Goal: Task Accomplishment & Management: Use online tool/utility

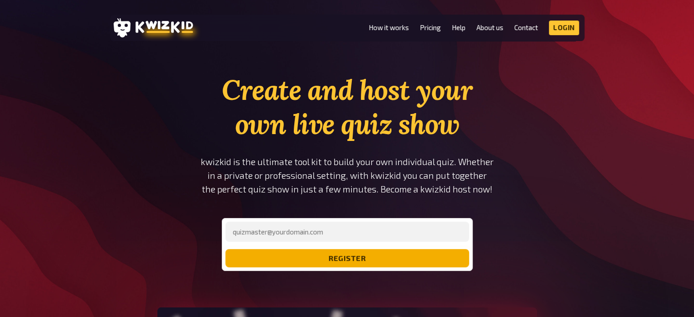
click at [364, 262] on button "register" at bounding box center [347, 258] width 244 height 18
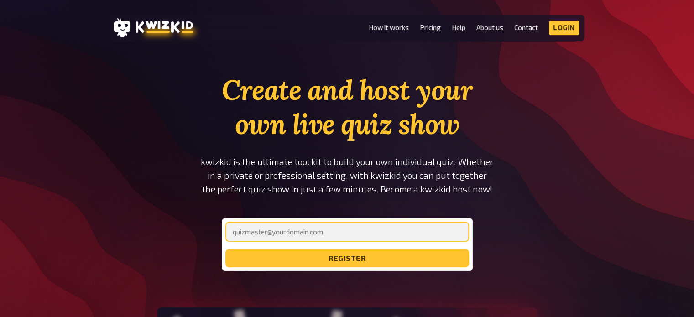
click at [347, 234] on input "email" at bounding box center [347, 232] width 244 height 20
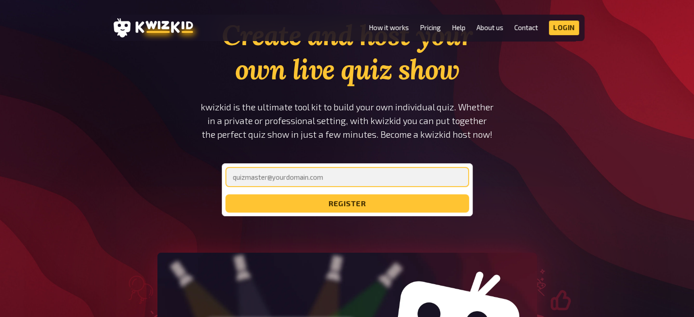
scroll to position [46, 0]
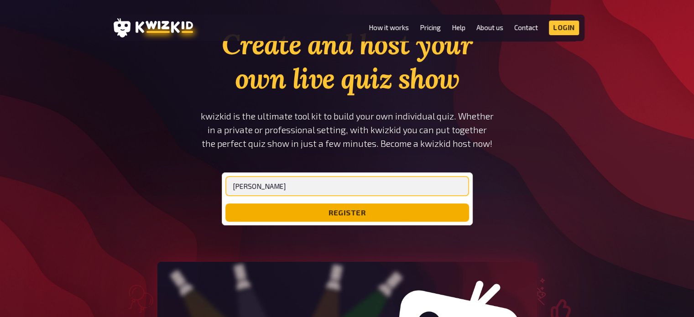
type input "[EMAIL_ADDRESS][DOMAIN_NAME]"
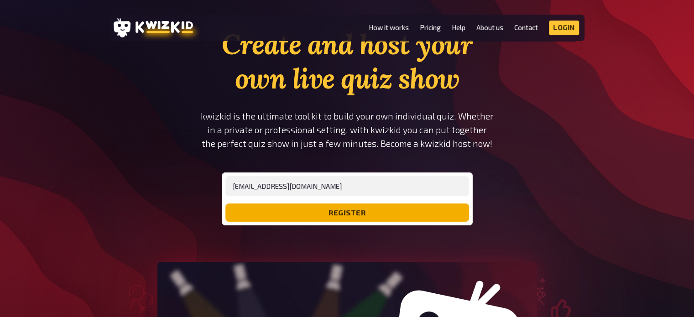
click at [343, 213] on button "register" at bounding box center [347, 212] width 244 height 18
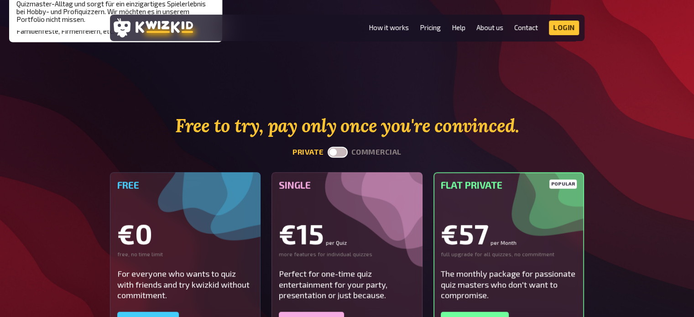
scroll to position [2164, 0]
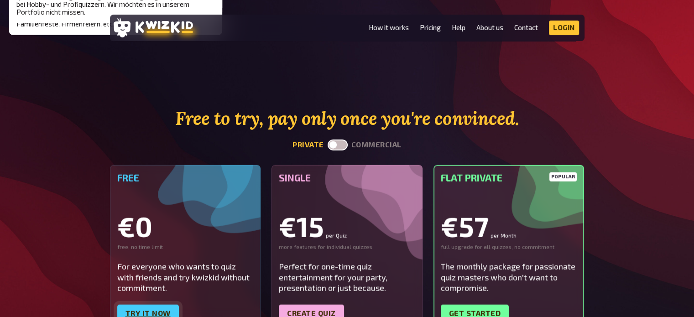
click at [150, 305] on link "Try it now" at bounding box center [148, 314] width 62 height 18
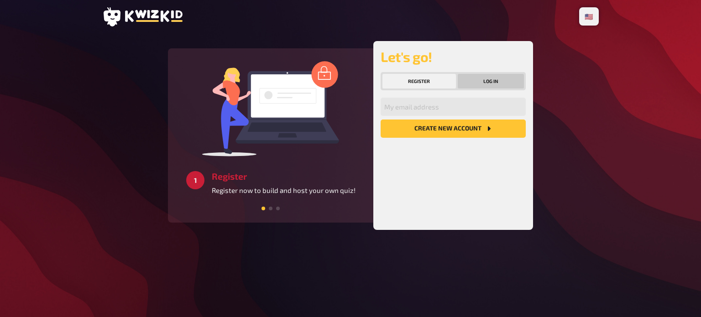
click at [485, 83] on button "Log in" at bounding box center [490, 81] width 67 height 15
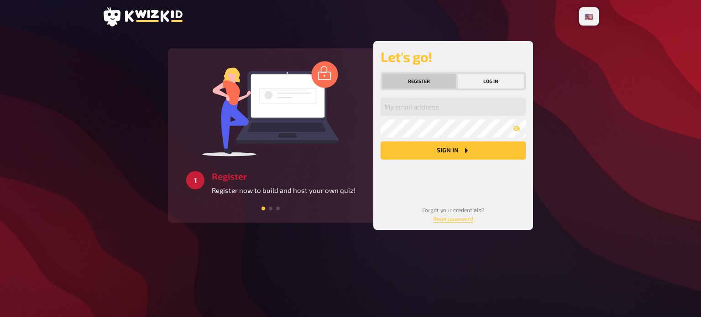
click at [429, 81] on button "Register" at bounding box center [418, 81] width 73 height 15
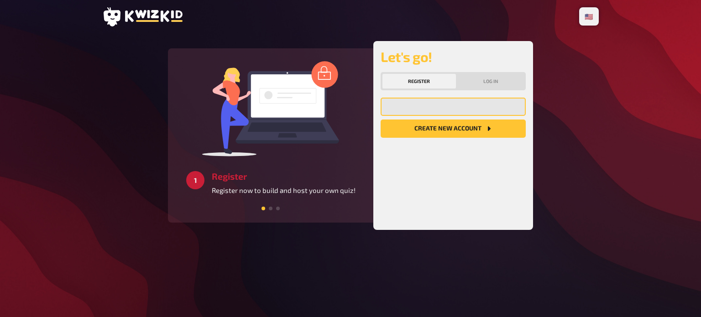
click at [424, 112] on input "email" at bounding box center [452, 107] width 145 height 18
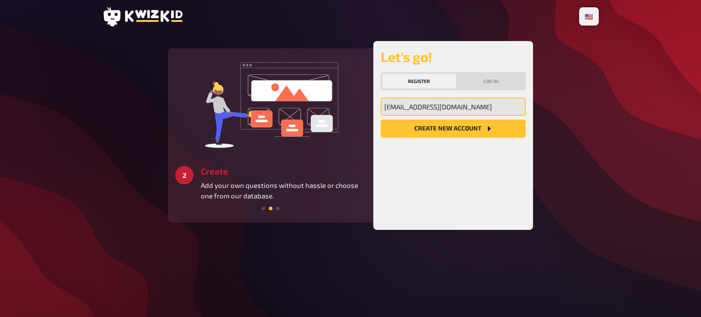
type input "[EMAIL_ADDRESS][DOMAIN_NAME]"
click at [437, 135] on button "Create new account" at bounding box center [452, 128] width 145 height 18
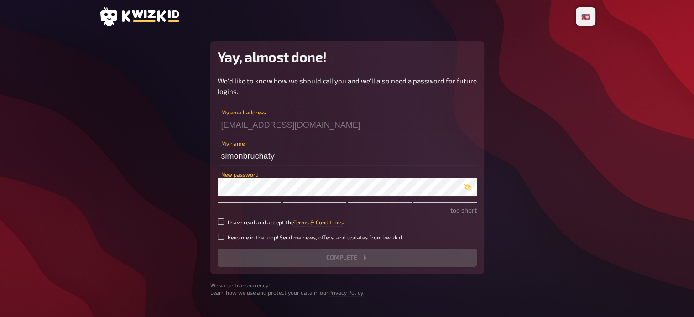
scroll to position [23, 0]
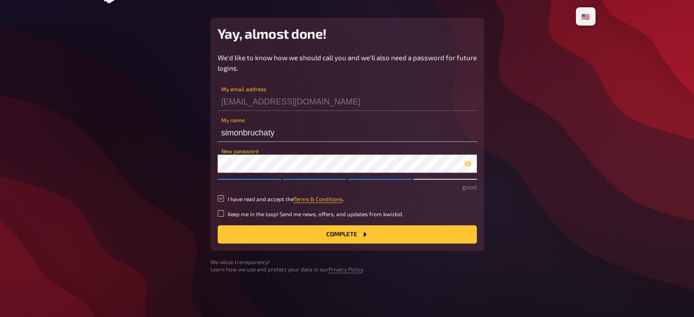
click at [221, 198] on input "I have read and accept the Terms & Conditions ." at bounding box center [221, 198] width 6 height 6
checkbox input "true"
click at [265, 230] on button "Complete" at bounding box center [347, 234] width 259 height 18
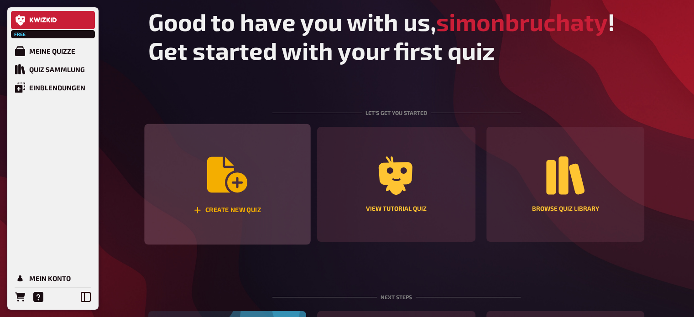
click at [230, 169] on icon "Create new quiz" at bounding box center [227, 175] width 40 height 36
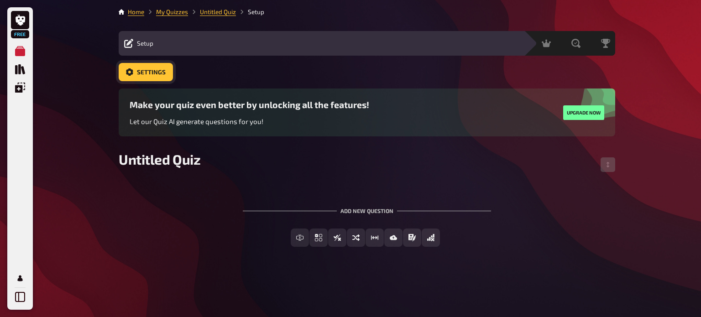
drag, startPoint x: 88, startPoint y: 96, endPoint x: 133, endPoint y: 68, distance: 53.3
click at [133, 68] on link "Settings" at bounding box center [146, 72] width 54 height 18
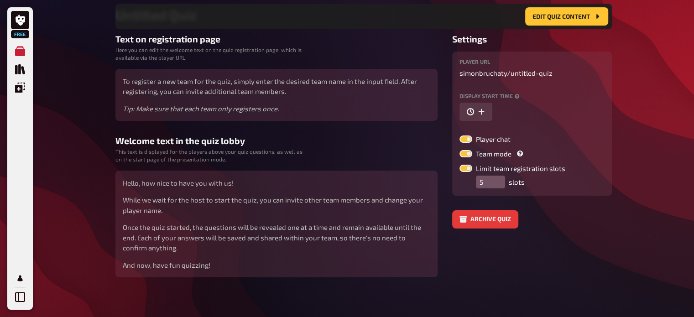
scroll to position [156, 0]
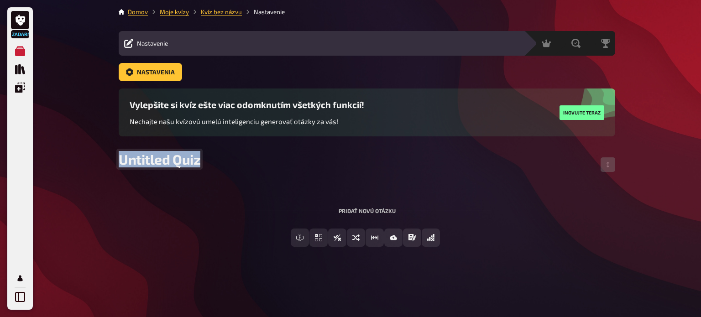
drag, startPoint x: 213, startPoint y: 159, endPoint x: 106, endPoint y: 157, distance: 106.7
click at [106, 157] on div "Zadarmo Moje kvízy Knižnica kvízov Prekrytia Môj účet Domov Moje kvízy Kvíz bez…" at bounding box center [350, 158] width 701 height 317
click at [358, 213] on font "Pridať novú otázku" at bounding box center [366, 211] width 57 height 6
click at [380, 209] on font "Pridať novú otázku" at bounding box center [366, 211] width 57 height 6
click at [348, 209] on font "Pridať novú otázku" at bounding box center [366, 211] width 57 height 6
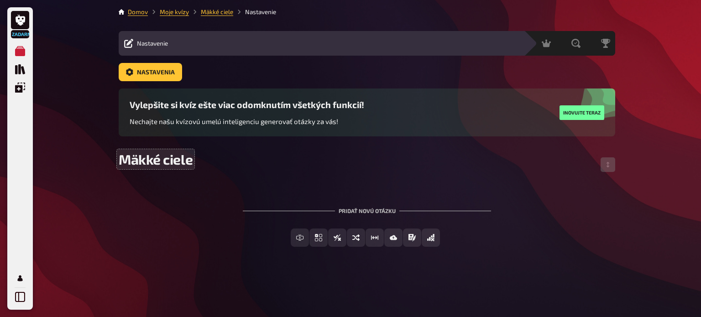
click at [392, 211] on font "Pridať novú otázku" at bounding box center [366, 211] width 57 height 6
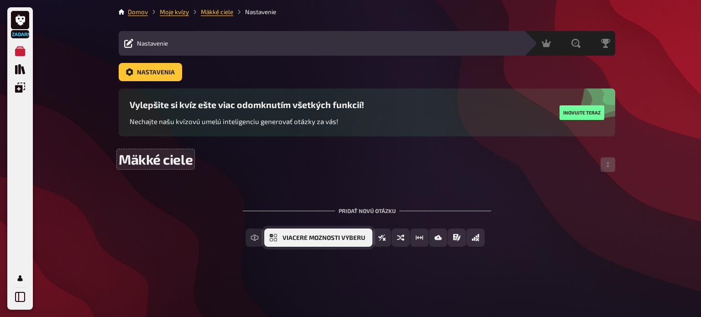
click at [349, 237] on font "Viaceré možnosti výberu" at bounding box center [323, 237] width 83 height 7
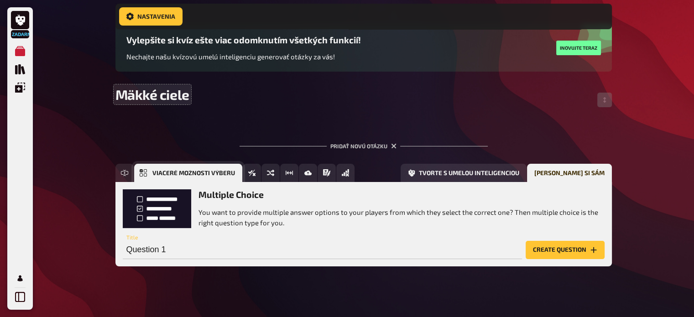
scroll to position [77, 0]
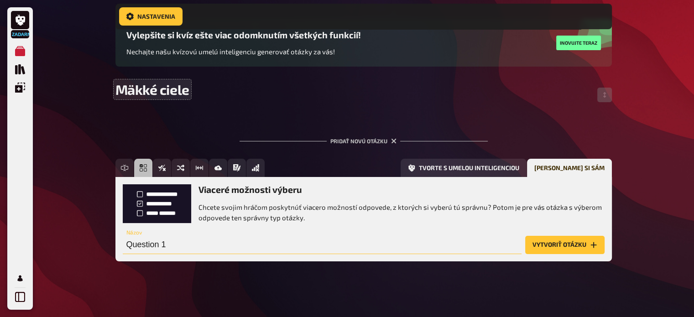
click at [168, 245] on input "Question 1" at bounding box center [322, 245] width 399 height 18
type input "K"
drag, startPoint x: 213, startPoint y: 240, endPoint x: 117, endPoint y: 235, distance: 96.8
click at [117, 235] on div "Viaceré možnosti výberu Chcete svojim hráčom poskytnúť viacero možností odpoved…" at bounding box center [363, 219] width 496 height 84
type input "K"
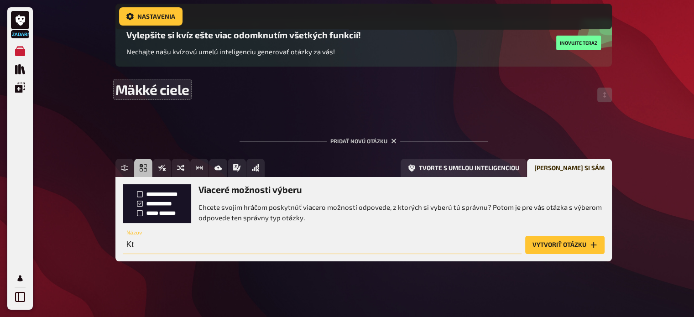
type input "K"
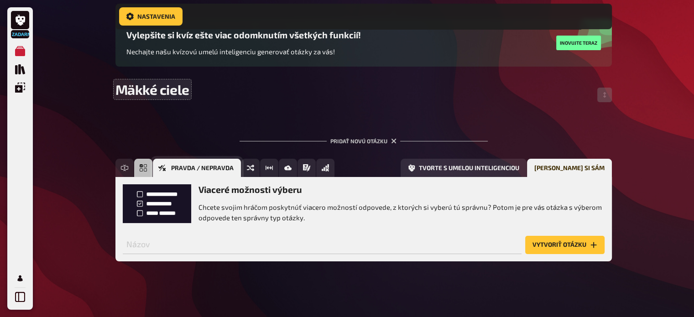
click at [160, 166] on icon "Pravda / Nepravda" at bounding box center [161, 167] width 7 height 7
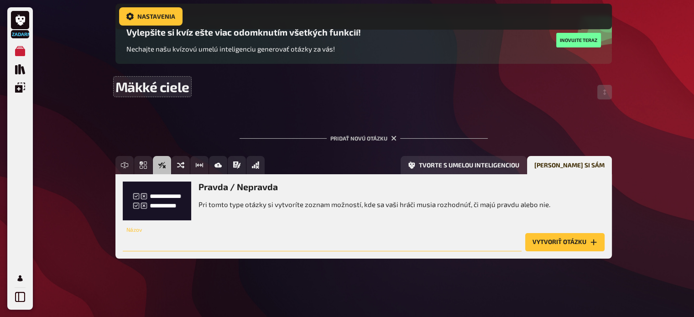
click at [184, 242] on input "text" at bounding box center [322, 242] width 399 height 18
type input "Je škola typickým príkladom mäkkého ciela ?"
click at [552, 240] on font "Vytvoriť otázku" at bounding box center [559, 241] width 54 height 7
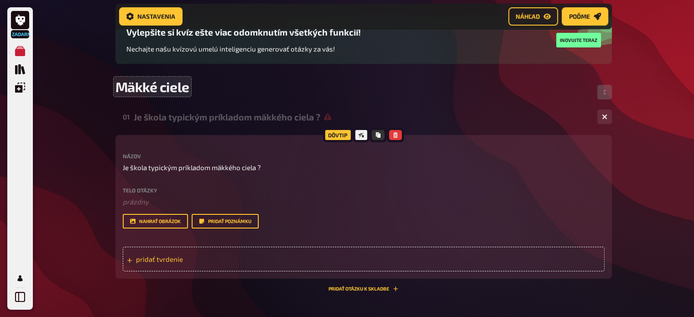
click at [178, 259] on font "pridať tvrdenie" at bounding box center [159, 259] width 47 height 8
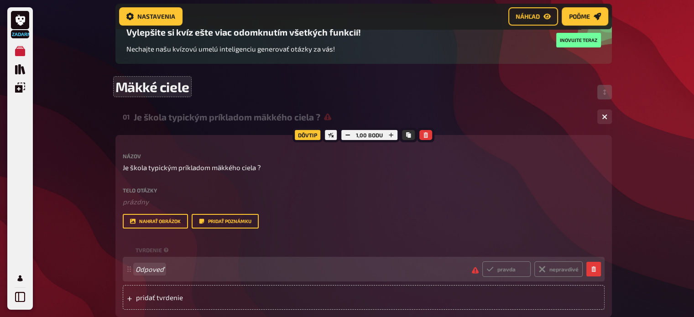
click at [218, 268] on span "Odpoveď" at bounding box center [299, 269] width 329 height 8
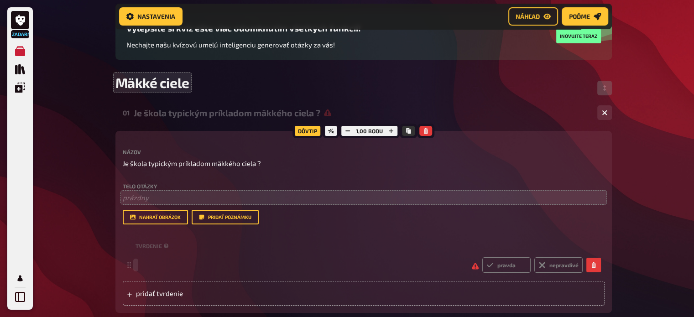
scroll to position [0, 0]
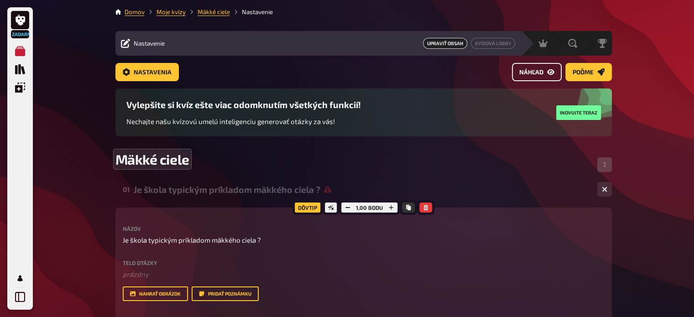
click at [544, 75] on link "Náhľad" at bounding box center [537, 72] width 50 height 18
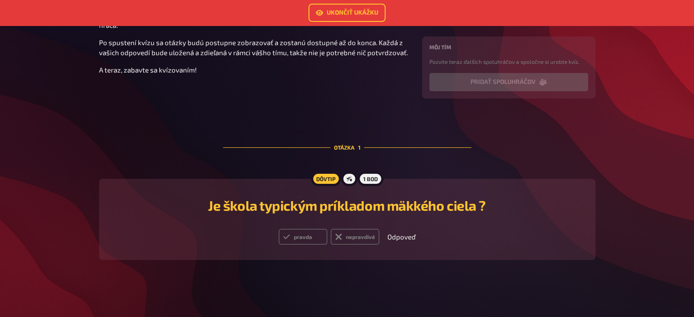
scroll to position [143, 0]
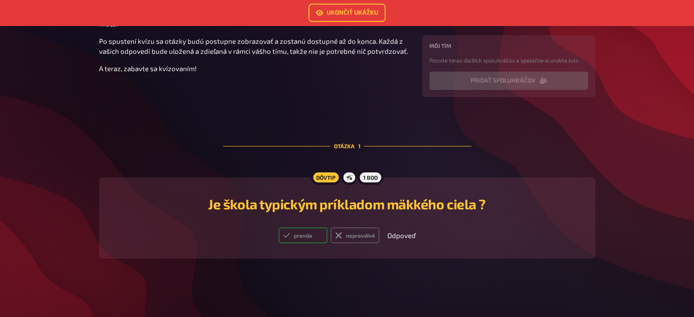
click at [290, 239] on icon at bounding box center [286, 235] width 7 height 7
click at [279, 228] on input "pravda" at bounding box center [278, 227] width 0 height 0
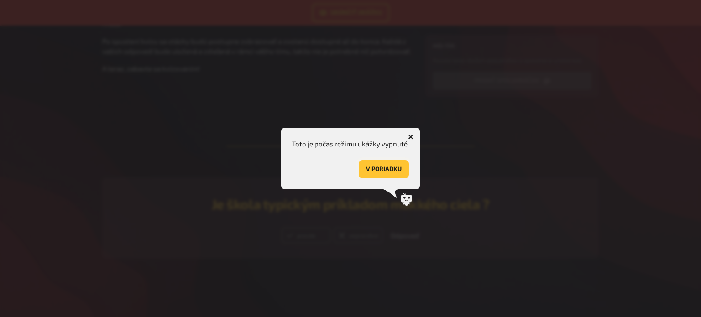
click at [381, 168] on font "V poriadku" at bounding box center [384, 168] width 36 height 7
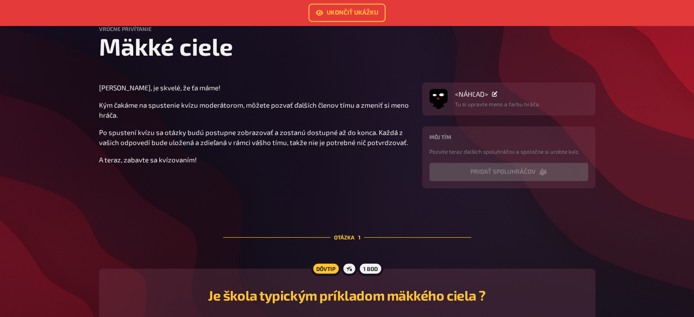
scroll to position [0, 0]
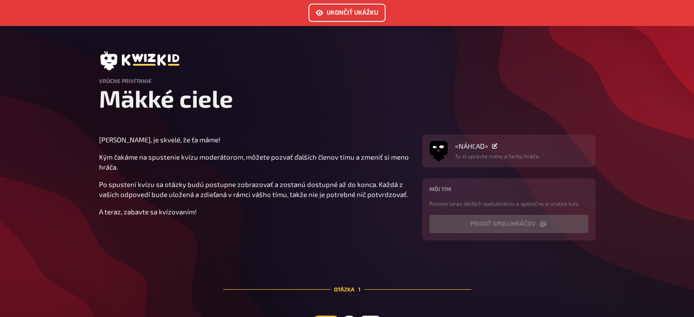
click at [346, 16] on font "Ukončiť ukážku" at bounding box center [353, 12] width 52 height 7
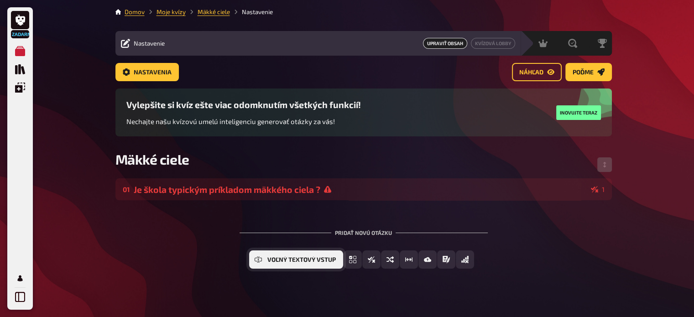
click at [283, 261] on font "Voľný textový vstup" at bounding box center [301, 259] width 68 height 7
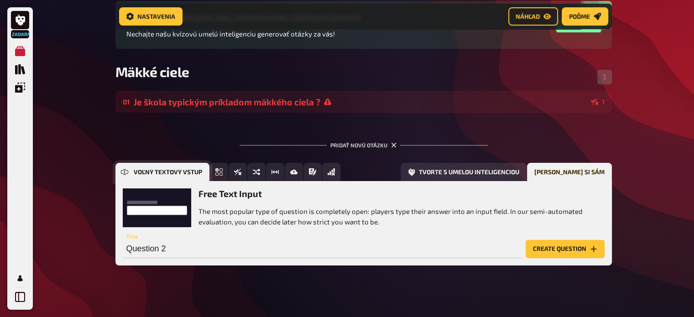
scroll to position [96, 0]
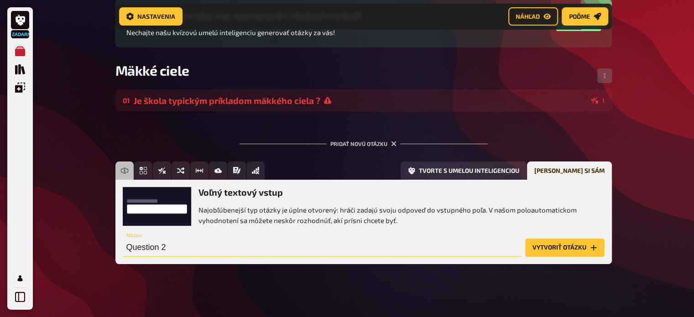
click at [176, 245] on input "Question 2" at bounding box center [322, 248] width 399 height 18
click at [204, 245] on input "Question 2" at bounding box center [322, 248] width 399 height 18
drag, startPoint x: 238, startPoint y: 248, endPoint x: 103, endPoint y: 253, distance: 134.7
click at [103, 253] on div "Zadarmo Moje kvízy Knižnica kvízov Prekrytia Môj účet Domov Moje kvízy Mäkké ci…" at bounding box center [347, 113] width 694 height 419
click at [385, 249] on input "Je vytváranie bezpečného prostredia na školách pre Vás dôležité ?" at bounding box center [322, 248] width 399 height 18
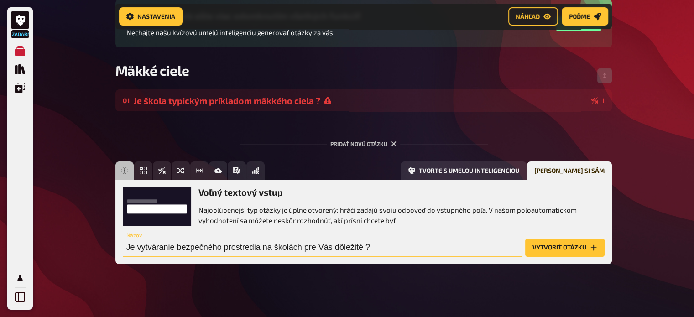
type input "Je vytváranie bezpečného prostredia na školách pre Vás dôležité ?"
click at [555, 246] on font "Vytvoriť otázku" at bounding box center [559, 247] width 54 height 7
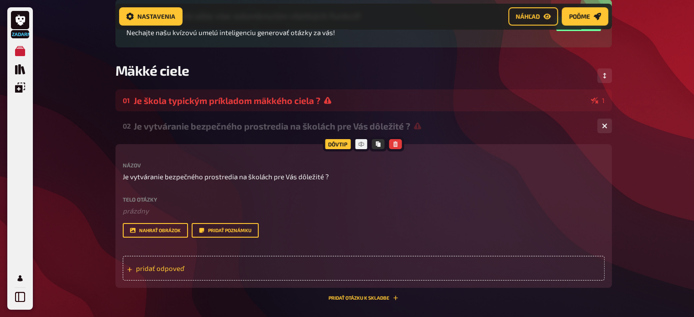
click at [247, 271] on span "pridať odpoveď" at bounding box center [207, 268] width 142 height 8
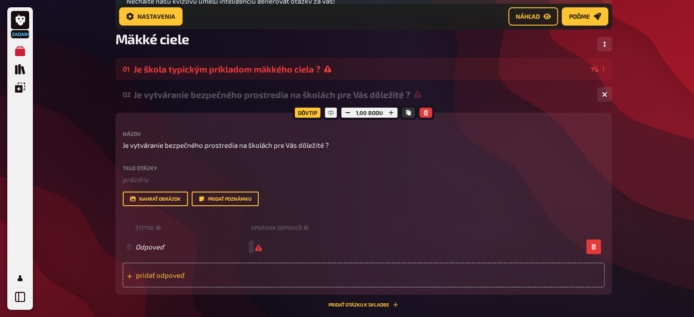
scroll to position [142, 0]
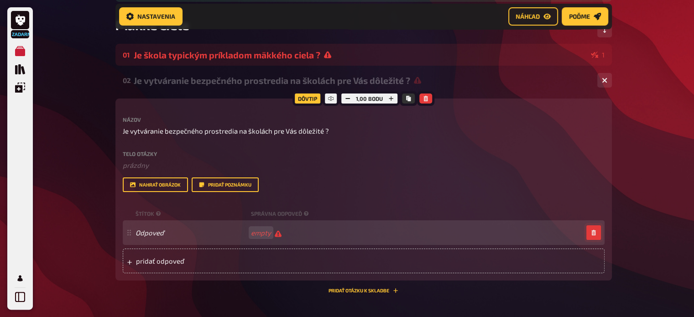
click at [598, 232] on button "button" at bounding box center [593, 232] width 15 height 15
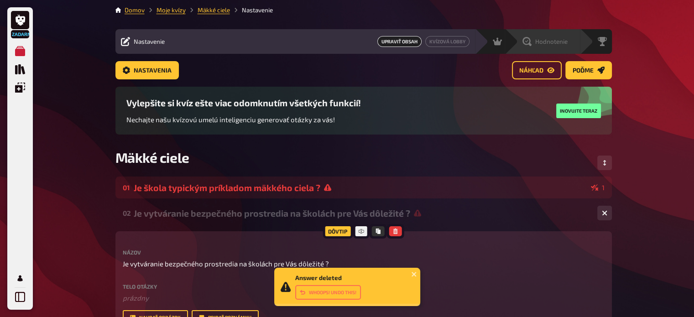
scroll to position [0, 0]
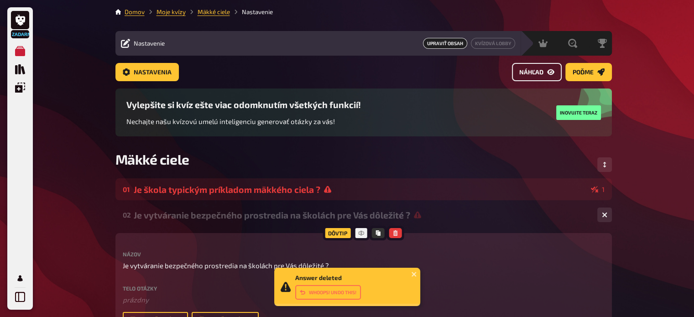
click at [545, 73] on link "Náhľad" at bounding box center [537, 72] width 50 height 18
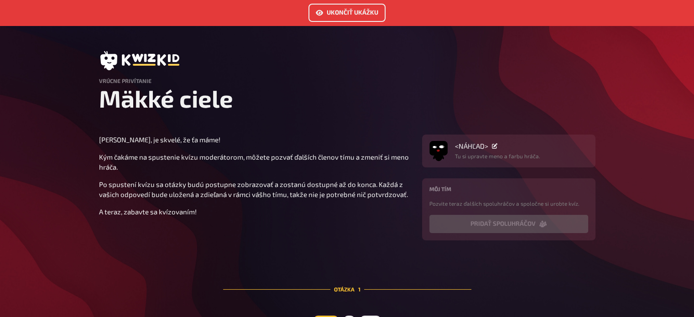
click at [347, 20] on link "Ukončiť ukážku" at bounding box center [346, 13] width 77 height 18
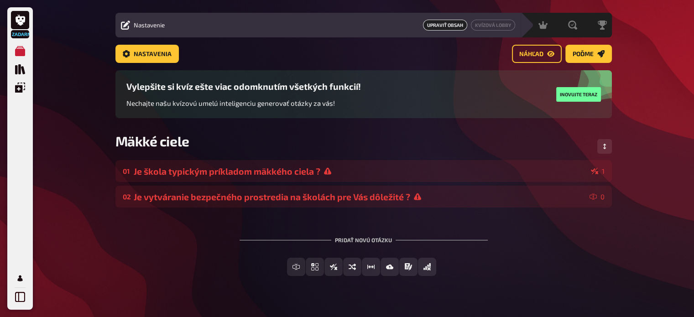
scroll to position [36, 0]
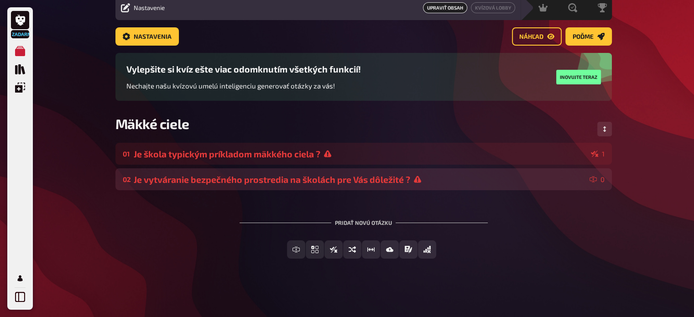
click at [604, 178] on font "0" at bounding box center [602, 179] width 4 height 8
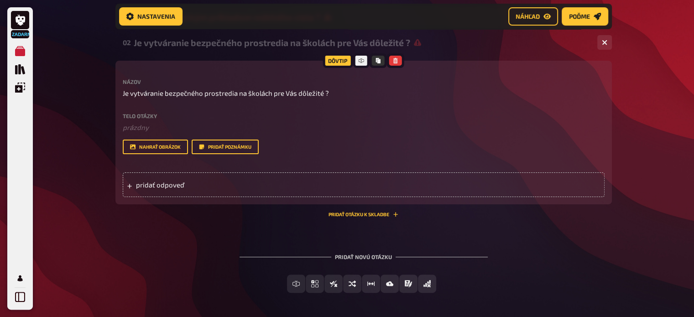
scroll to position [180, 0]
click at [341, 59] on font "Dôvtip" at bounding box center [337, 60] width 19 height 6
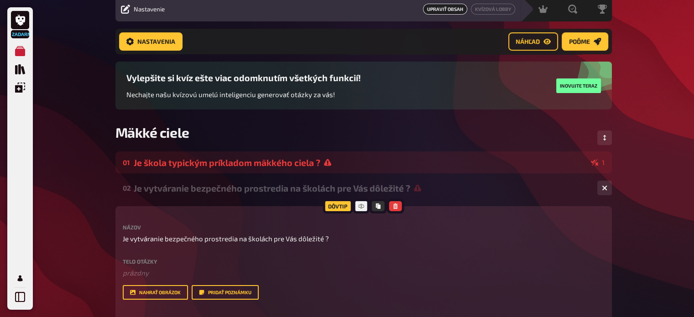
scroll to position [0, 0]
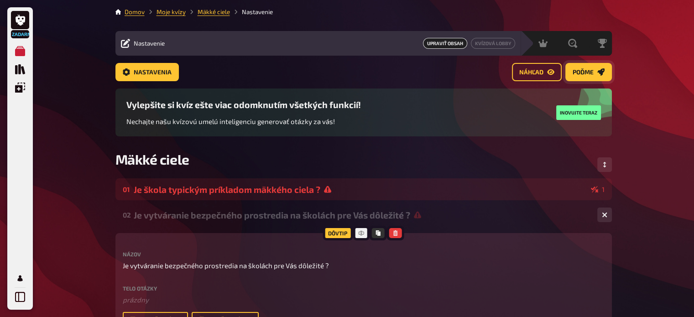
click at [574, 73] on font "Poďme" at bounding box center [582, 71] width 21 height 7
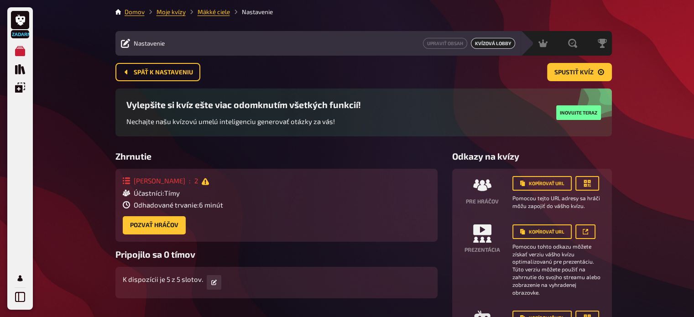
scroll to position [46, 0]
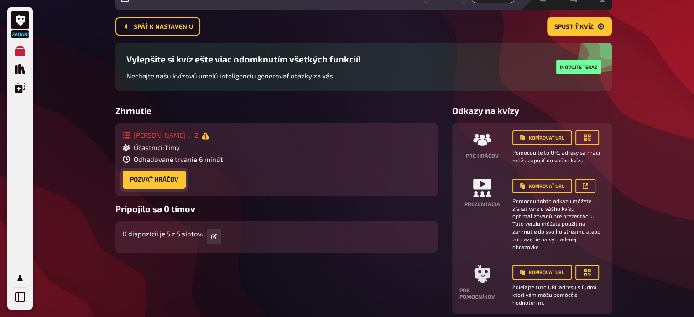
click at [173, 175] on button "Pozvať hráčov" at bounding box center [154, 180] width 63 height 18
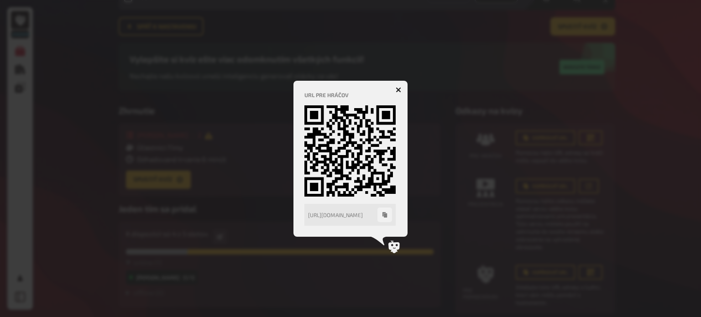
click at [398, 91] on icon "button" at bounding box center [397, 89] width 5 height 5
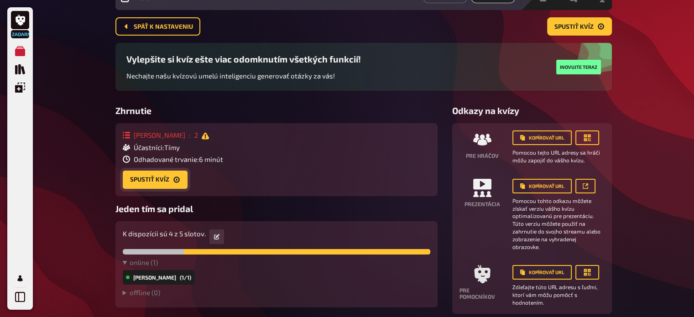
click at [164, 183] on font "Spustiť kvíz" at bounding box center [149, 179] width 39 height 7
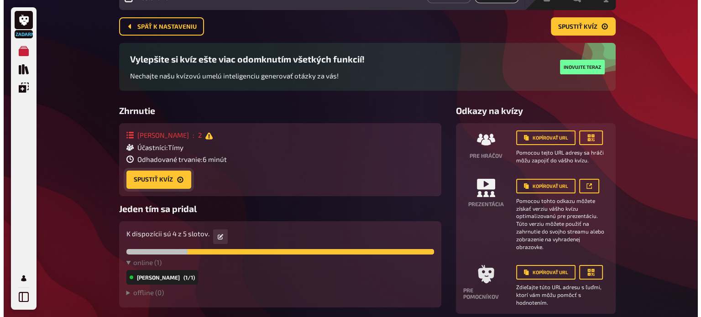
scroll to position [0, 0]
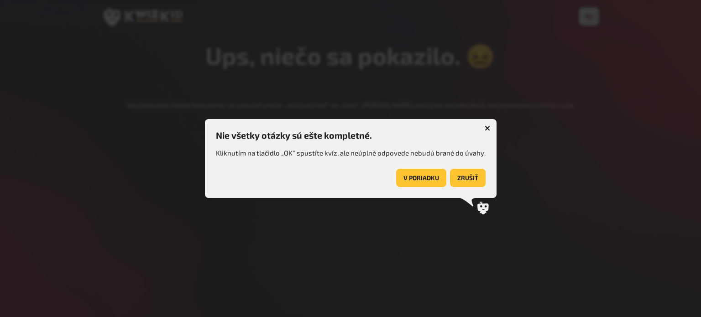
click at [426, 176] on font "V poriadku" at bounding box center [421, 177] width 36 height 7
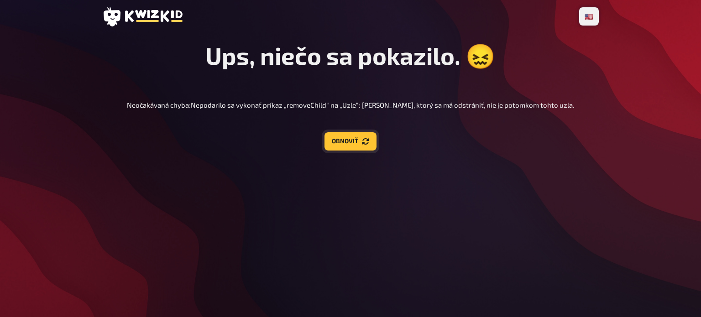
click at [348, 140] on font "Obnoviť" at bounding box center [345, 140] width 26 height 7
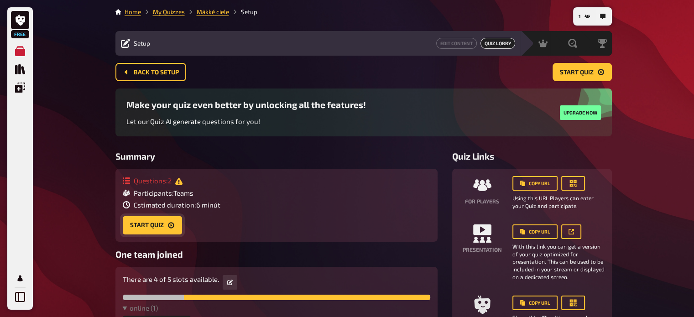
click at [151, 224] on button "Start Quiz" at bounding box center [152, 225] width 59 height 18
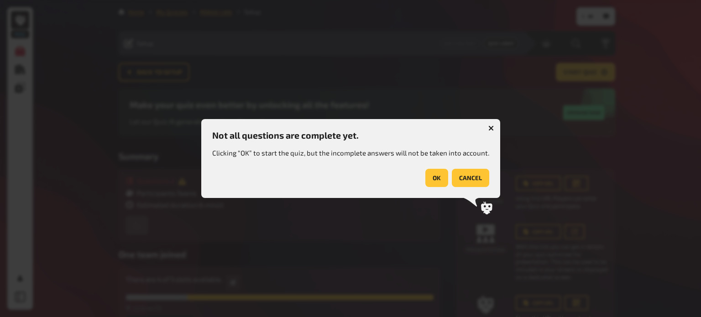
click at [427, 175] on button "OK" at bounding box center [436, 178] width 23 height 18
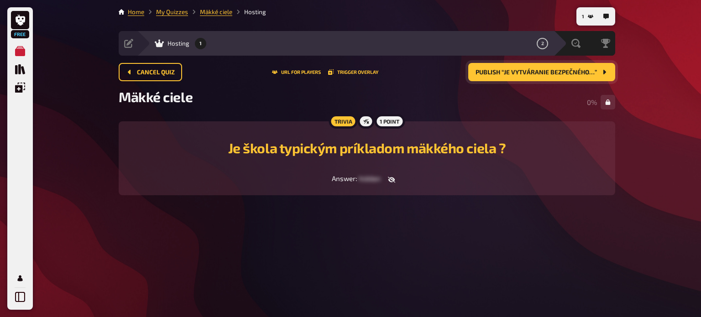
click at [489, 71] on span "Publish “Je vytváranie bezpečného…”" at bounding box center [535, 72] width 121 height 6
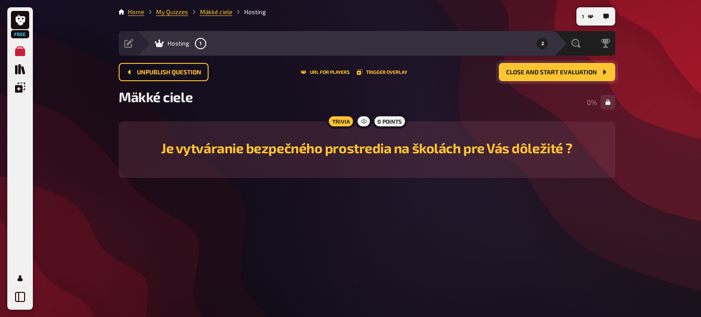
click at [556, 75] on span "Close and start evaluation" at bounding box center [551, 72] width 91 height 6
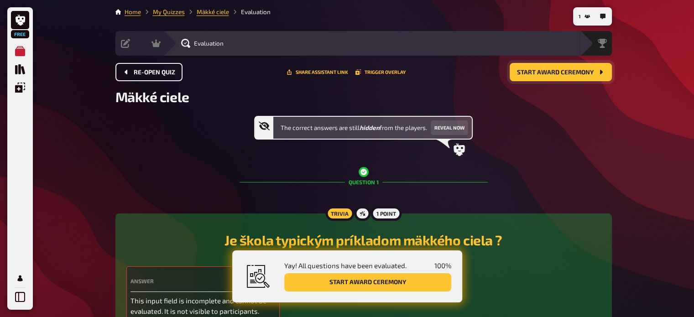
click at [137, 70] on span "Re-open Quiz" at bounding box center [155, 72] width 42 height 6
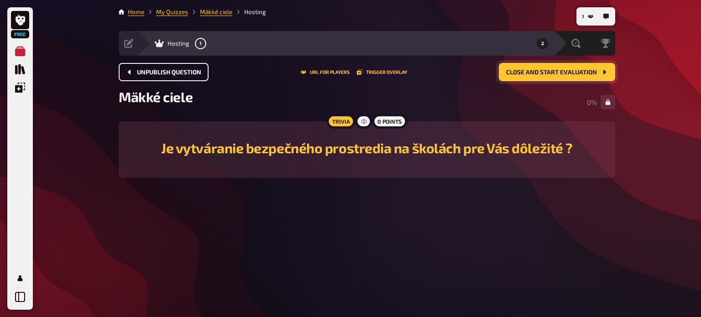
click at [554, 81] on button "Close and start evaluation" at bounding box center [556, 72] width 116 height 18
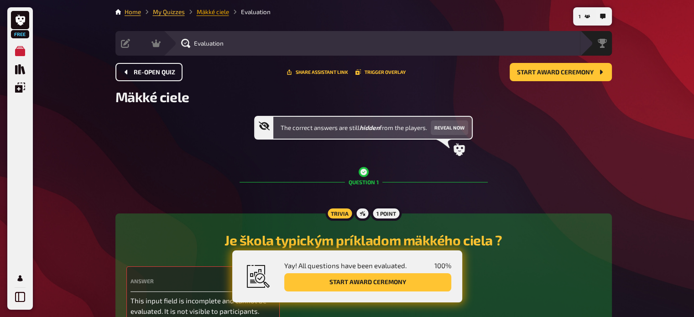
click at [221, 11] on link "Mäkké ciele" at bounding box center [213, 11] width 32 height 7
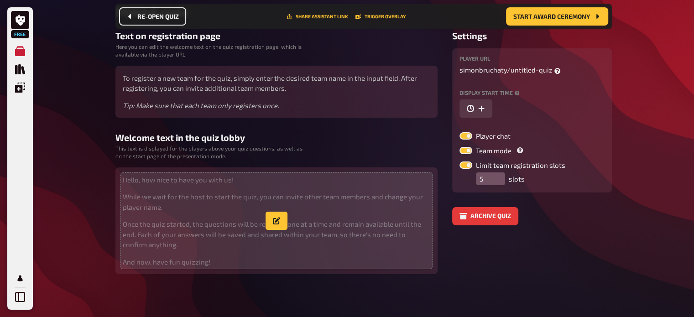
scroll to position [93, 0]
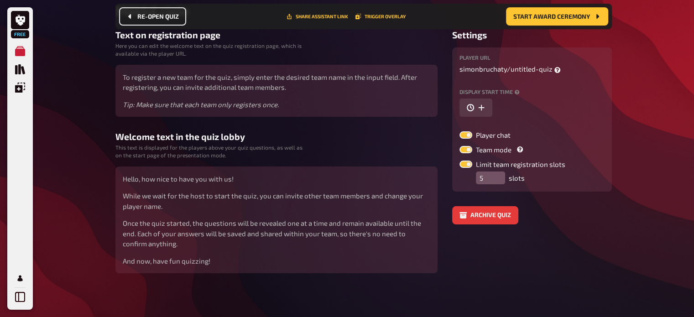
click at [468, 149] on label at bounding box center [465, 149] width 13 height 7
click at [459, 146] on input "Team mode" at bounding box center [459, 145] width 0 height 0
checkbox input "false"
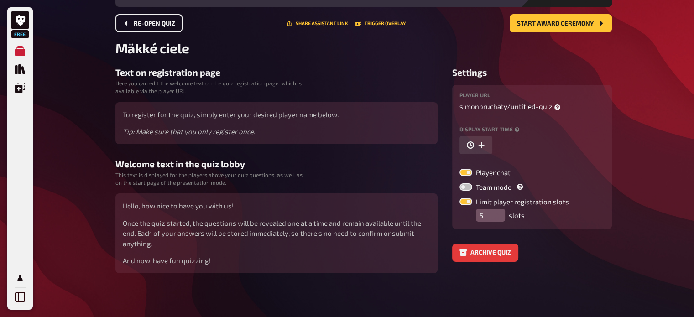
scroll to position [49, 0]
drag, startPoint x: 488, startPoint y: 215, endPoint x: 480, endPoint y: 214, distance: 7.8
click at [480, 214] on input "5" at bounding box center [490, 215] width 29 height 13
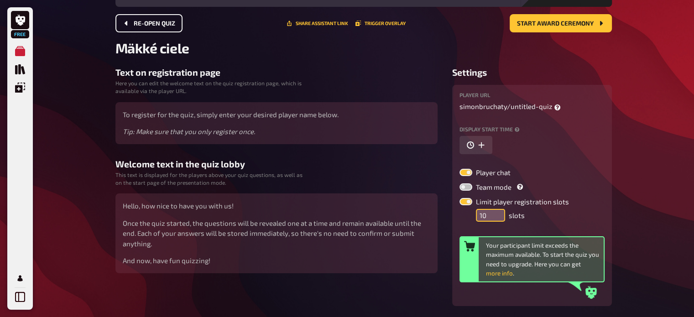
click at [478, 213] on input "10" at bounding box center [490, 215] width 29 height 13
type input "5"
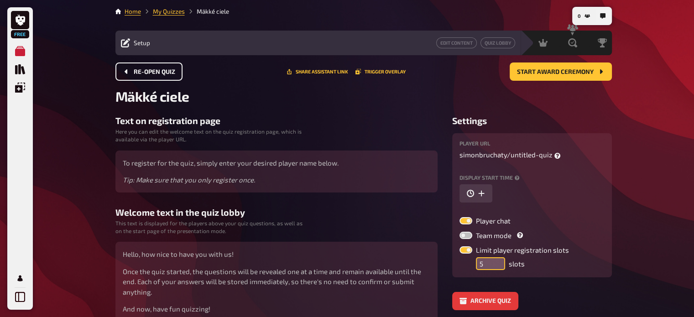
scroll to position [0, 0]
click at [137, 50] on div "Setup Edit Content Quiz Lobby" at bounding box center [317, 43] width 405 height 25
click at [137, 47] on span "Setup" at bounding box center [142, 43] width 16 height 7
click at [136, 43] on span "Setup" at bounding box center [142, 43] width 16 height 7
click at [157, 62] on main "Home My Quizzes Mäkké ciele Setup Edit Content Quiz Lobby Hosting undefined Eva…" at bounding box center [363, 164] width 496 height 315
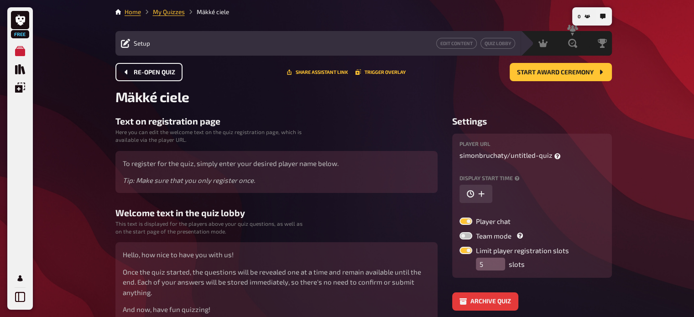
click at [157, 71] on span "Re-open Quiz" at bounding box center [155, 72] width 42 height 6
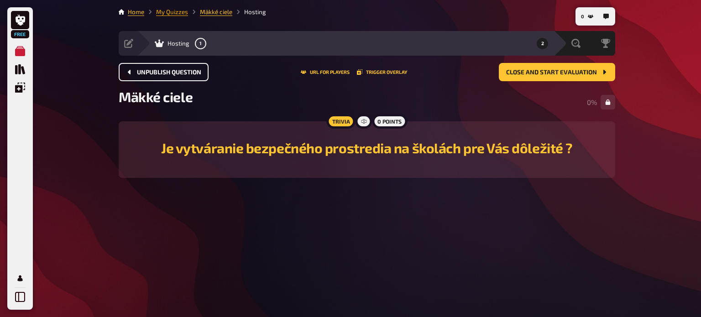
click at [178, 12] on link "My Quizzes" at bounding box center [172, 11] width 32 height 7
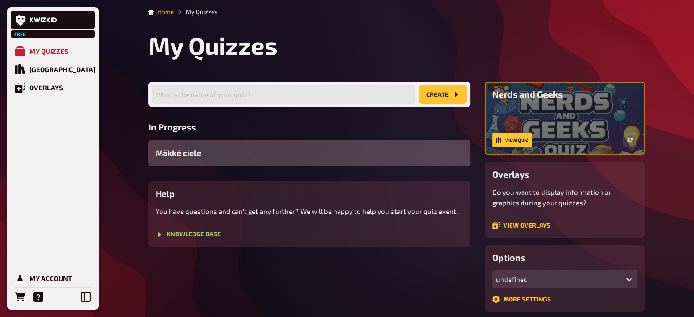
click at [354, 155] on div "Mäkké ciele" at bounding box center [309, 153] width 322 height 27
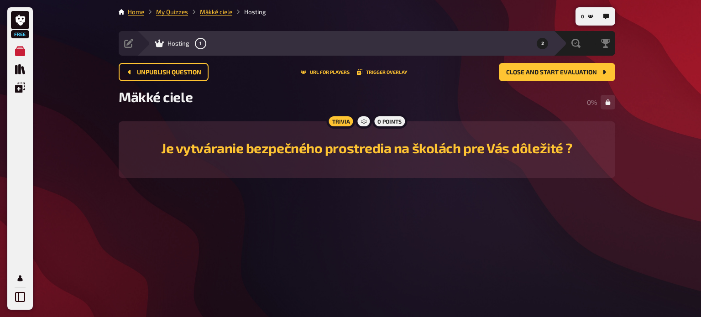
click at [230, 153] on h2 "Je vytváranie bezpečného prostredia na školách pre Vás dôležité ?" at bounding box center [367, 148] width 474 height 16
click at [171, 12] on font "Moje kvízy" at bounding box center [174, 11] width 29 height 7
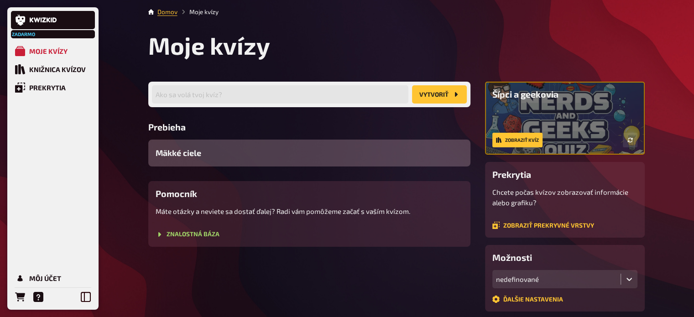
click at [223, 157] on div "Mäkké ciele" at bounding box center [309, 153] width 322 height 27
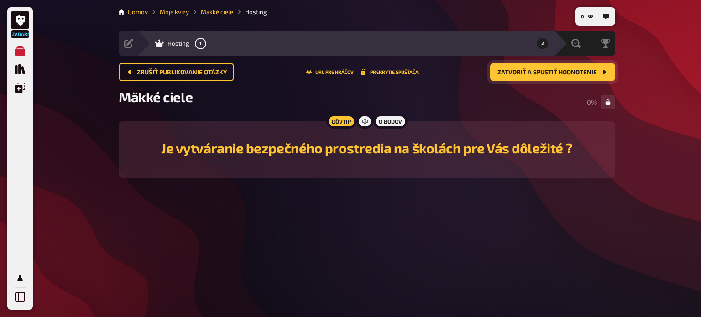
click at [602, 76] on icon "Zatvoriť a spustiť hodnotenie" at bounding box center [603, 71] width 7 height 7
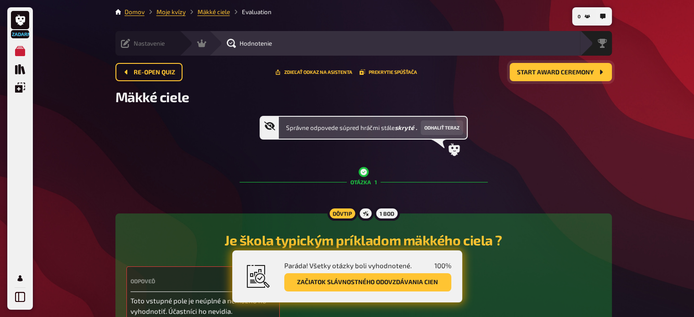
click at [127, 45] on icon at bounding box center [125, 43] width 9 height 9
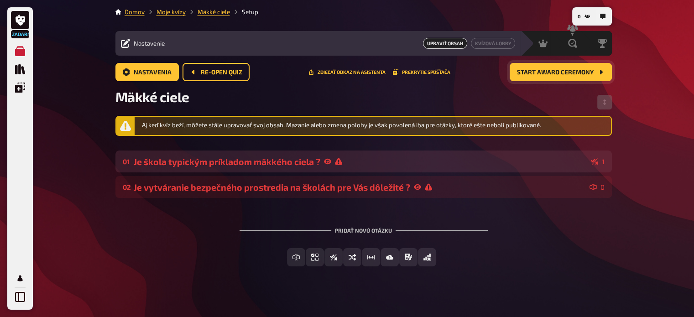
click at [262, 166] on font "Je škola typickým príkladom mäkkého ciela ?" at bounding box center [227, 161] width 187 height 10
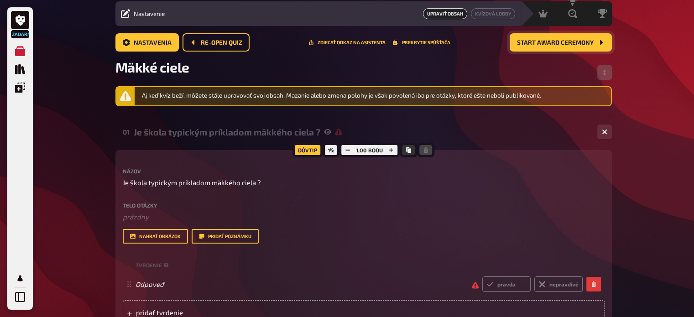
scroll to position [46, 0]
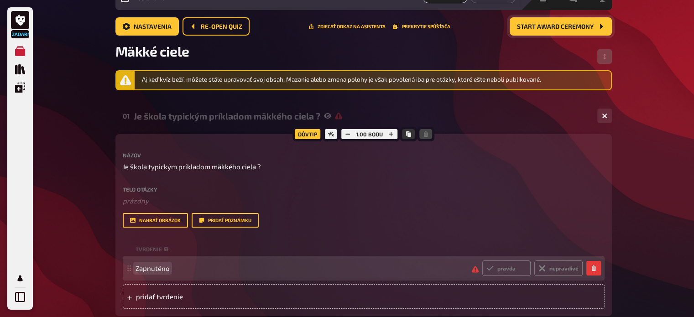
click at [201, 267] on span "Zapnuténo" at bounding box center [299, 268] width 329 height 8
click at [500, 266] on font "pravda" at bounding box center [506, 268] width 18 height 6
click at [482, 260] on input "pravda" at bounding box center [482, 260] width 0 height 0
radio input "true"
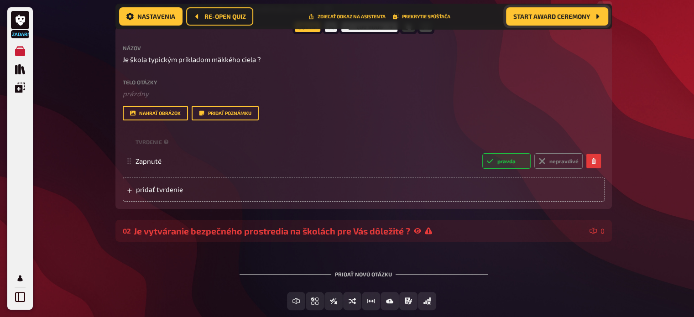
scroll to position [190, 0]
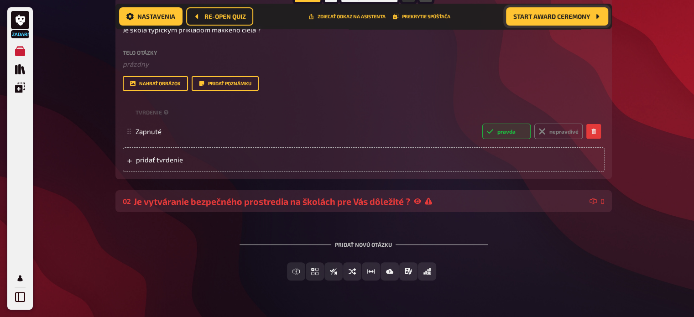
click at [371, 198] on font "Je vytváranie bezpečného prostredia na školách pre Vás dôležité ?" at bounding box center [272, 201] width 276 height 10
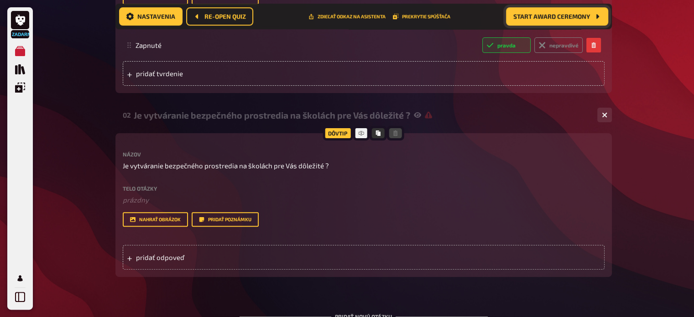
scroll to position [281, 0]
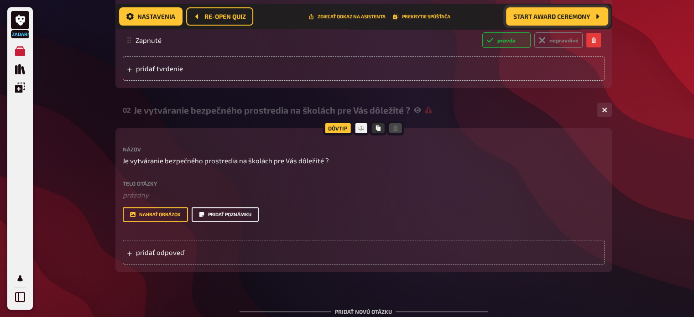
click at [234, 213] on font "Pridať poznámku" at bounding box center [229, 214] width 43 height 5
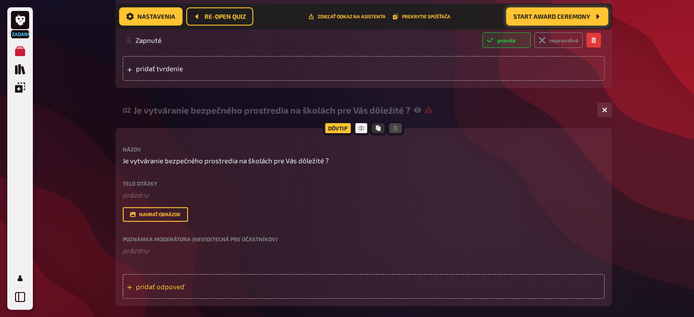
click at [168, 286] on font "pridať odpoveď" at bounding box center [160, 286] width 48 height 8
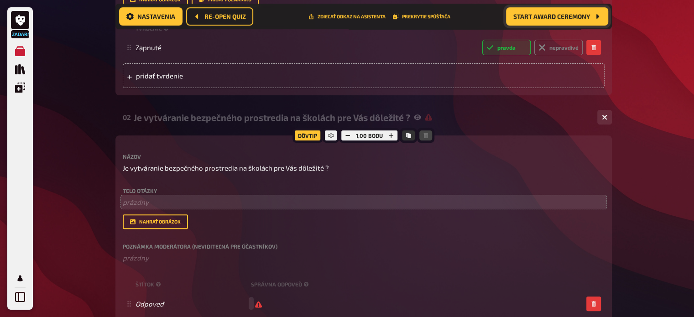
scroll to position [235, 0]
